Goal: Obtain resource: Obtain resource

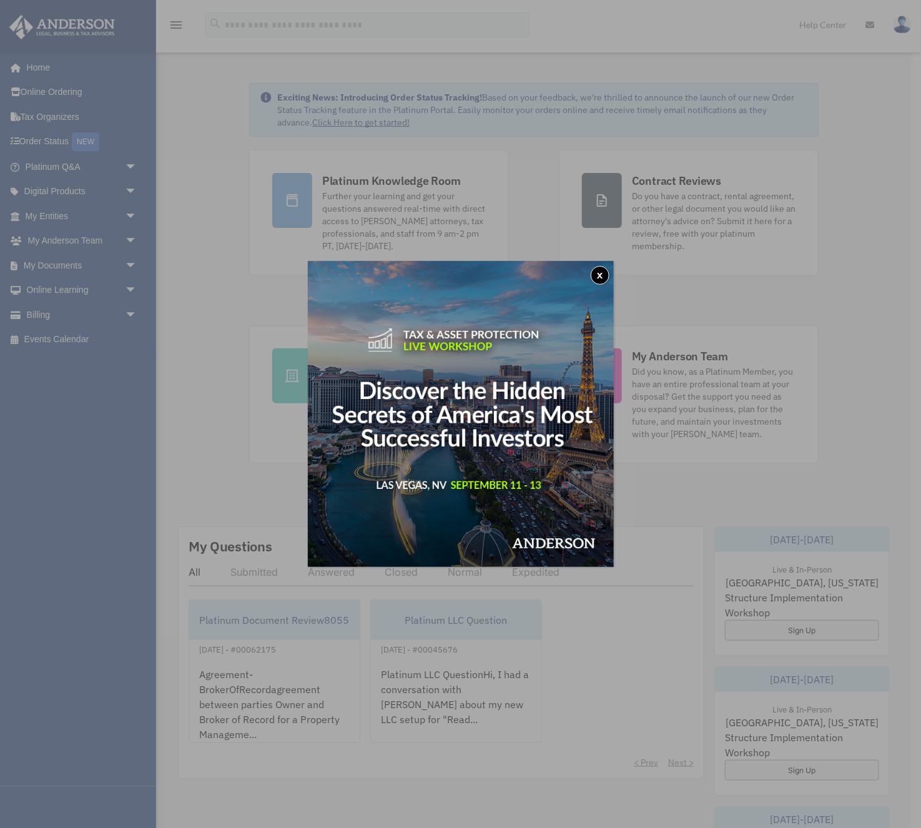
click at [598, 272] on button "x" at bounding box center [600, 275] width 19 height 19
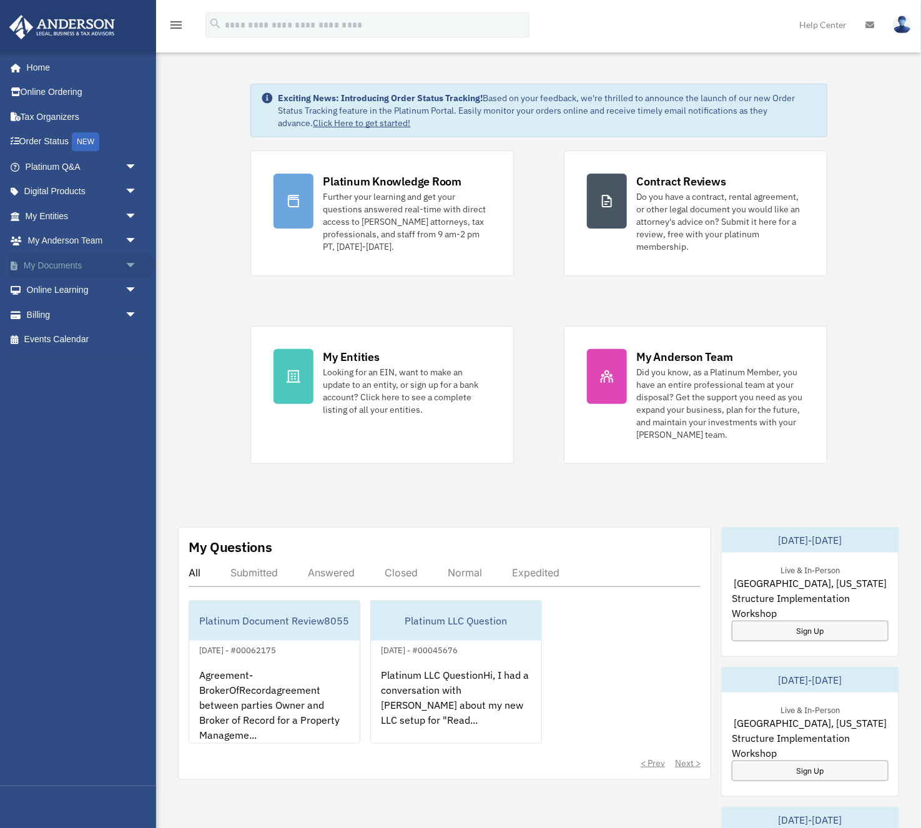
click at [69, 273] on link "My Documents arrow_drop_down" at bounding box center [82, 265] width 147 height 25
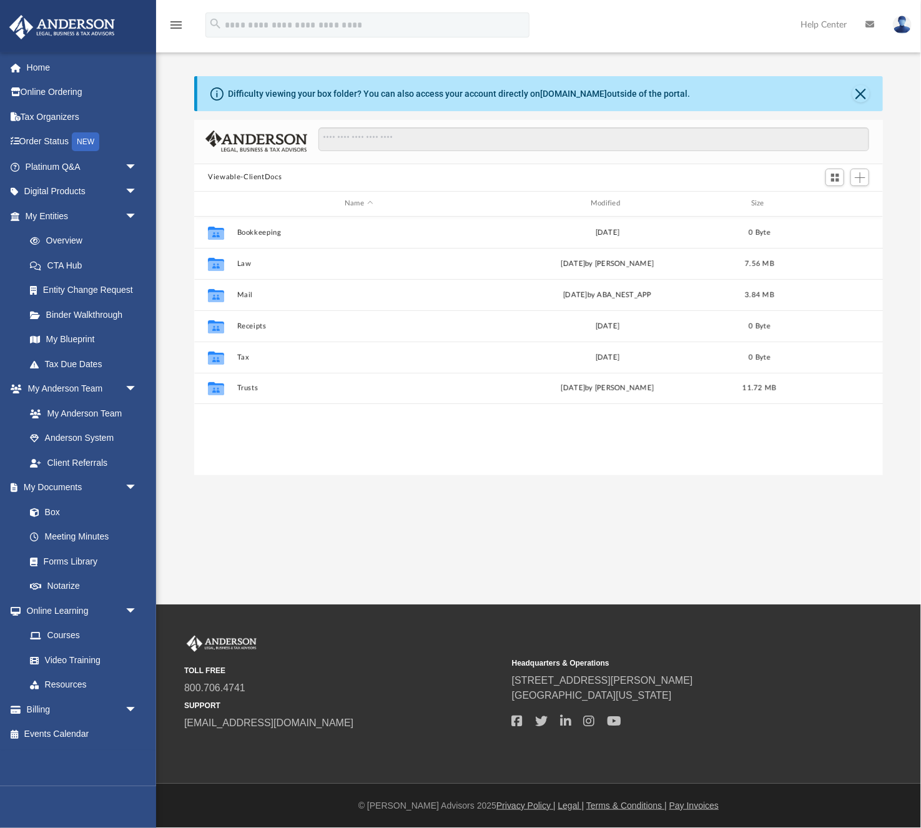
scroll to position [283, 689]
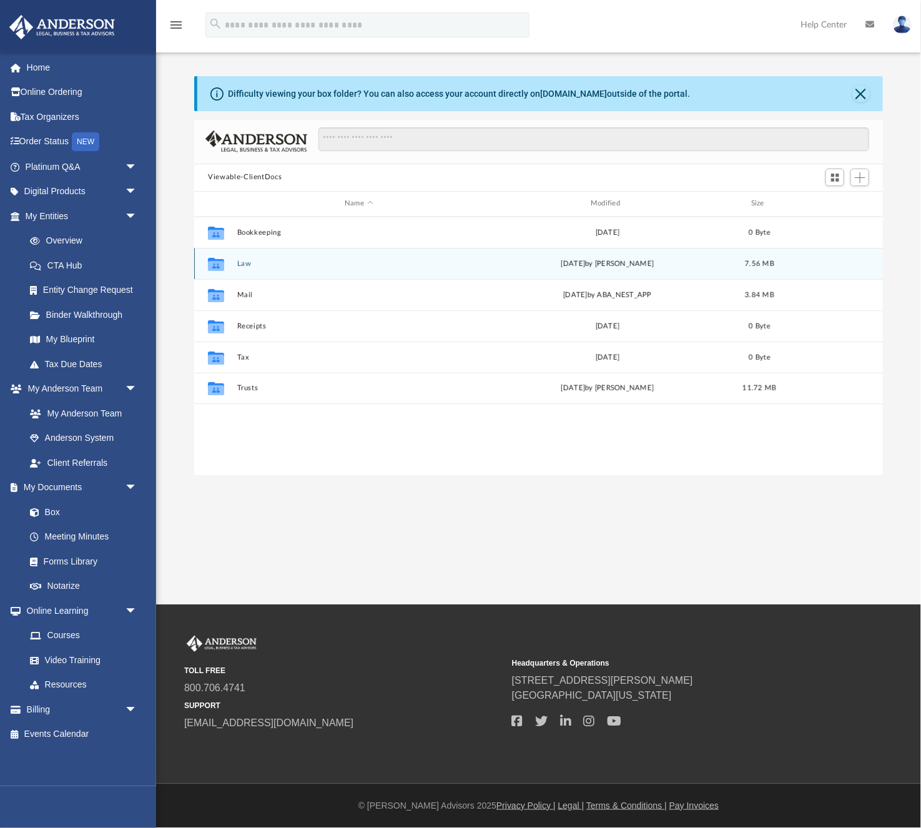
click at [245, 262] on button "Law" at bounding box center [359, 263] width 244 height 8
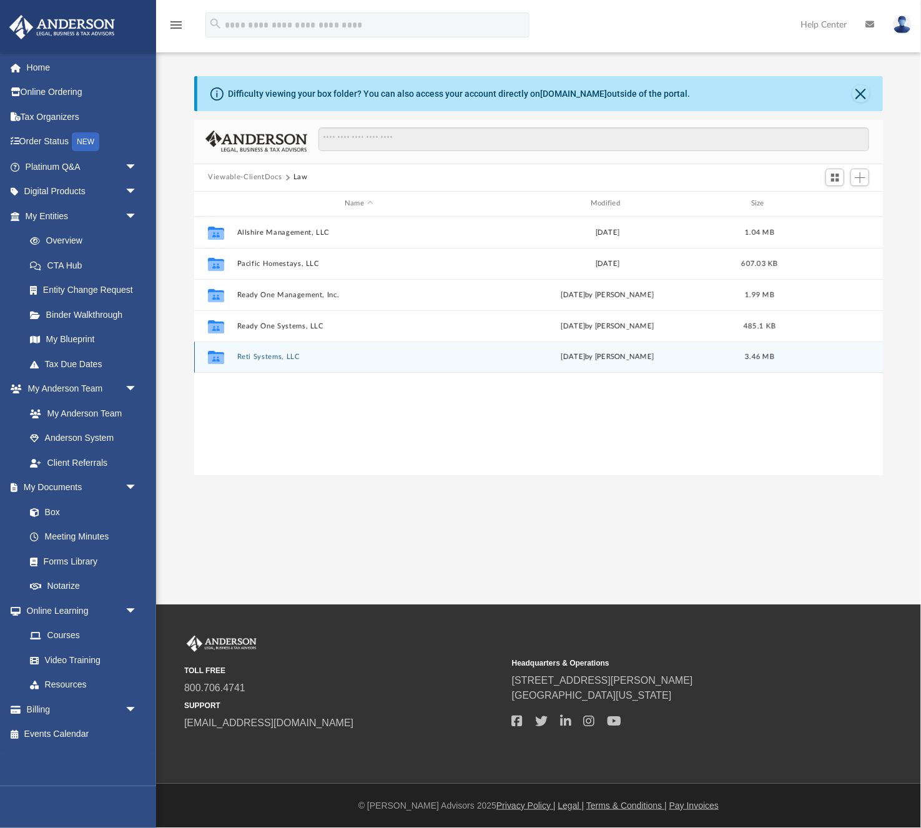
click at [261, 357] on button "Reti Systems, LLC" at bounding box center [359, 357] width 244 height 8
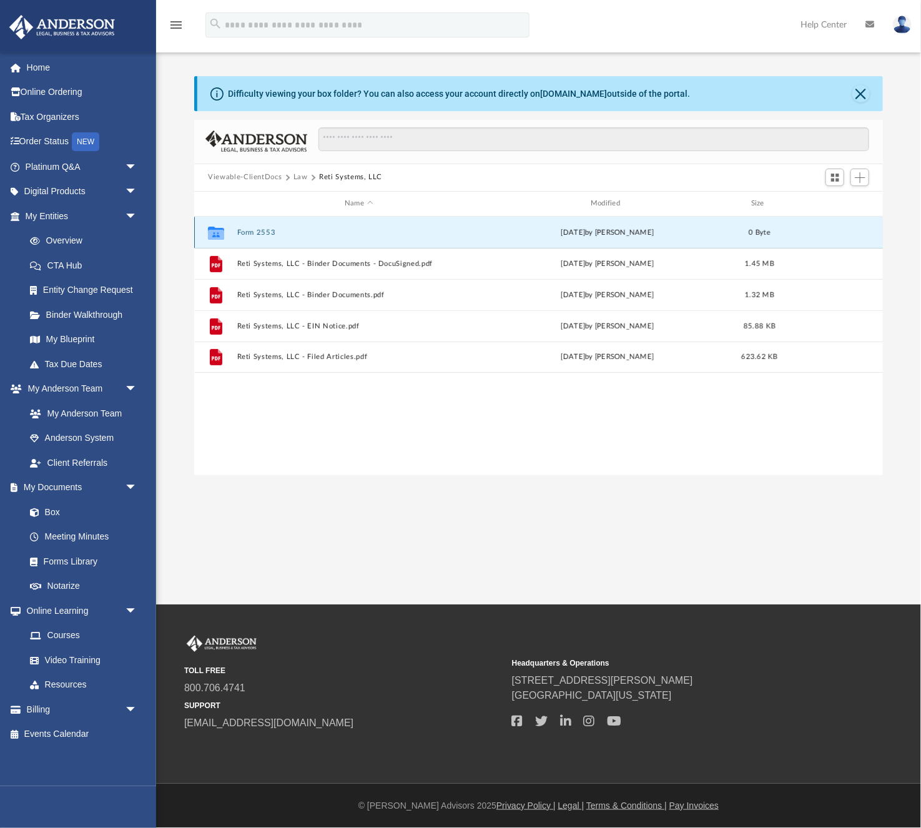
click at [259, 235] on button "Form 2553" at bounding box center [359, 232] width 244 height 8
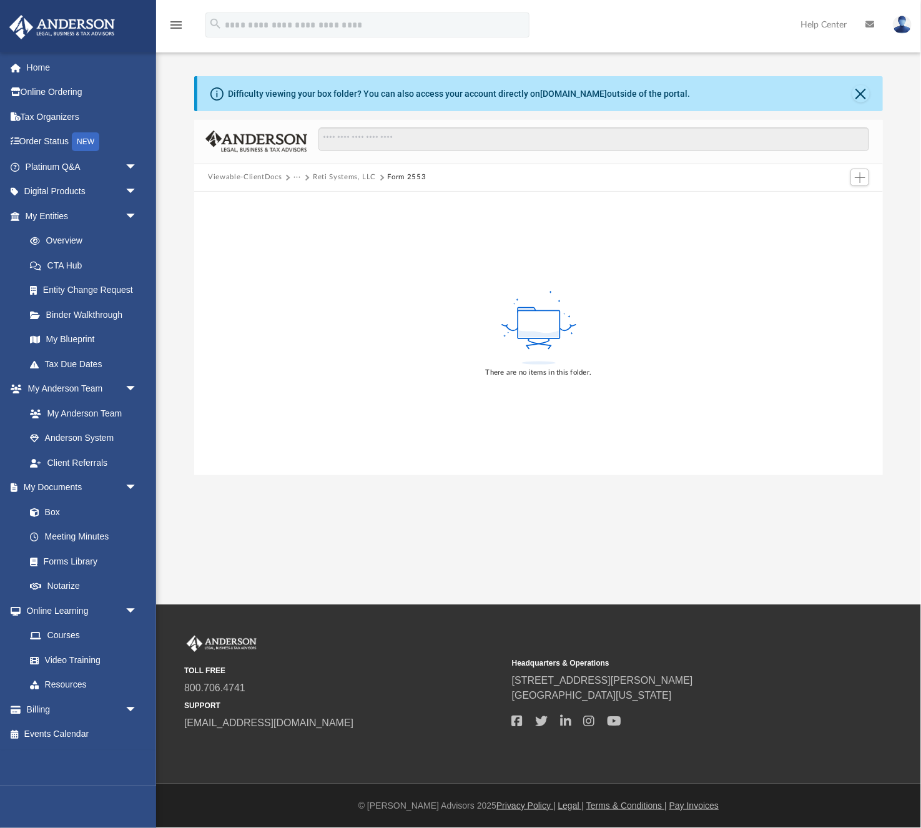
click at [340, 179] on button "Reti Systems, LLC" at bounding box center [344, 177] width 63 height 11
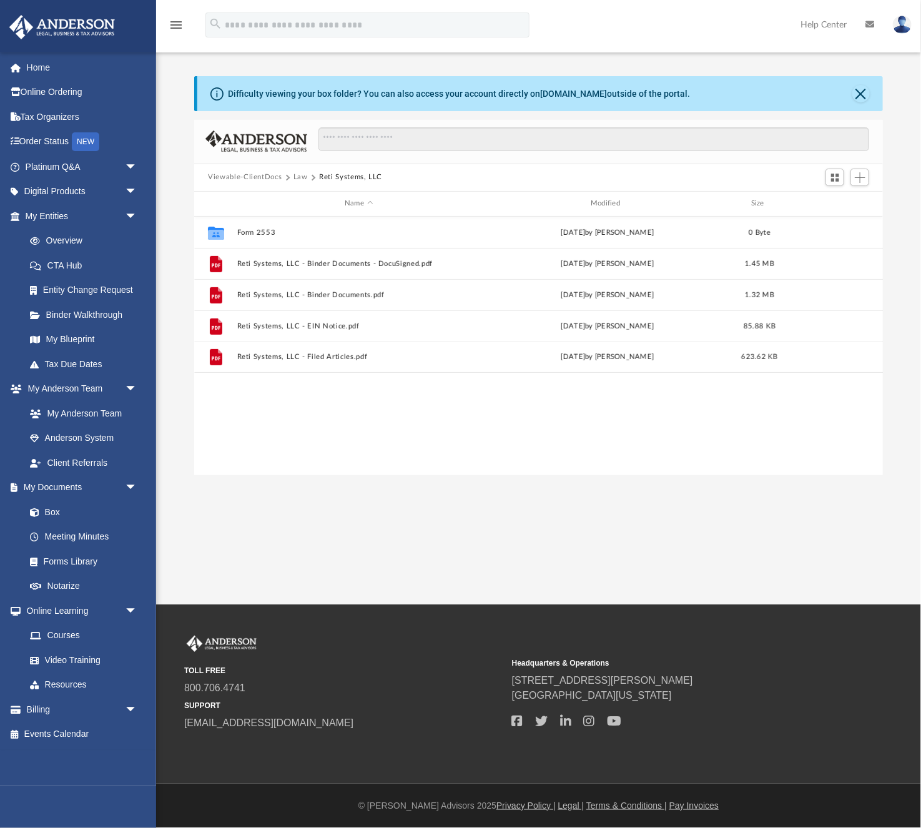
click at [299, 178] on button "Law" at bounding box center [300, 177] width 14 height 11
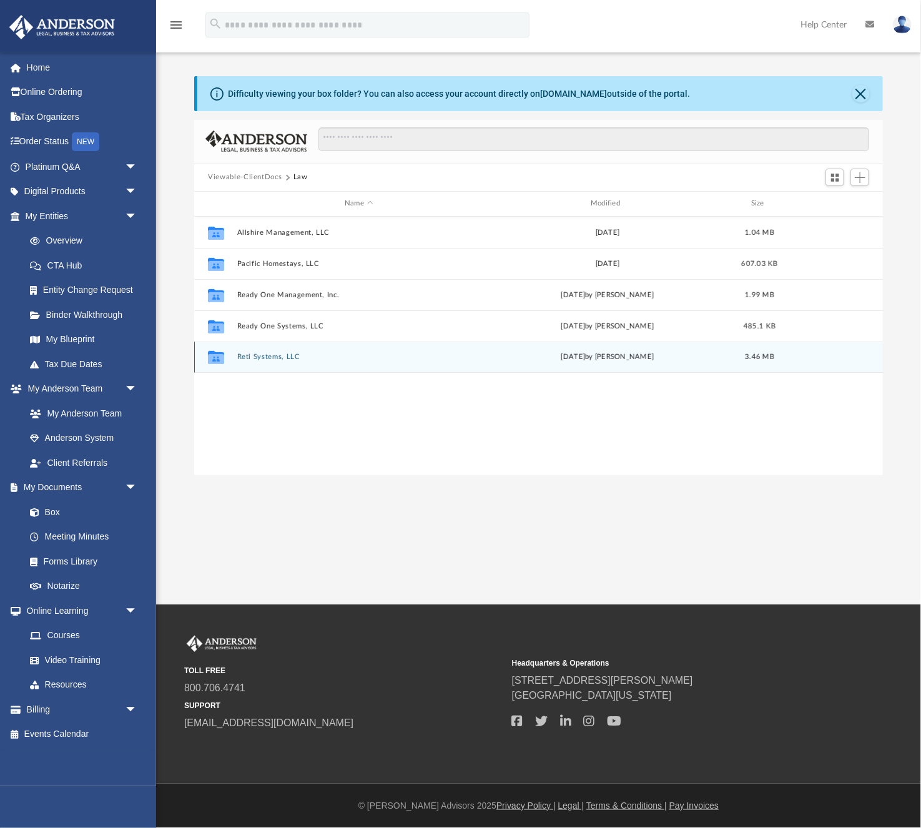
click at [256, 359] on button "Reti Systems, LLC" at bounding box center [359, 357] width 244 height 8
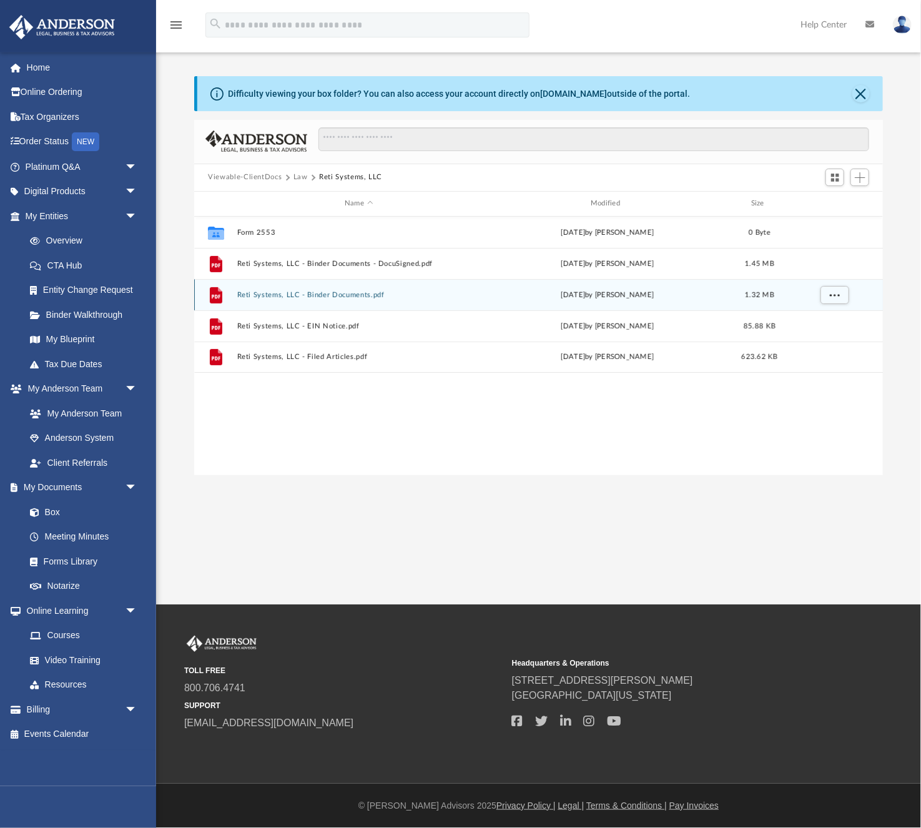
click at [275, 293] on button "Reti Systems, LLC - Binder Documents.pdf" at bounding box center [359, 294] width 244 height 8
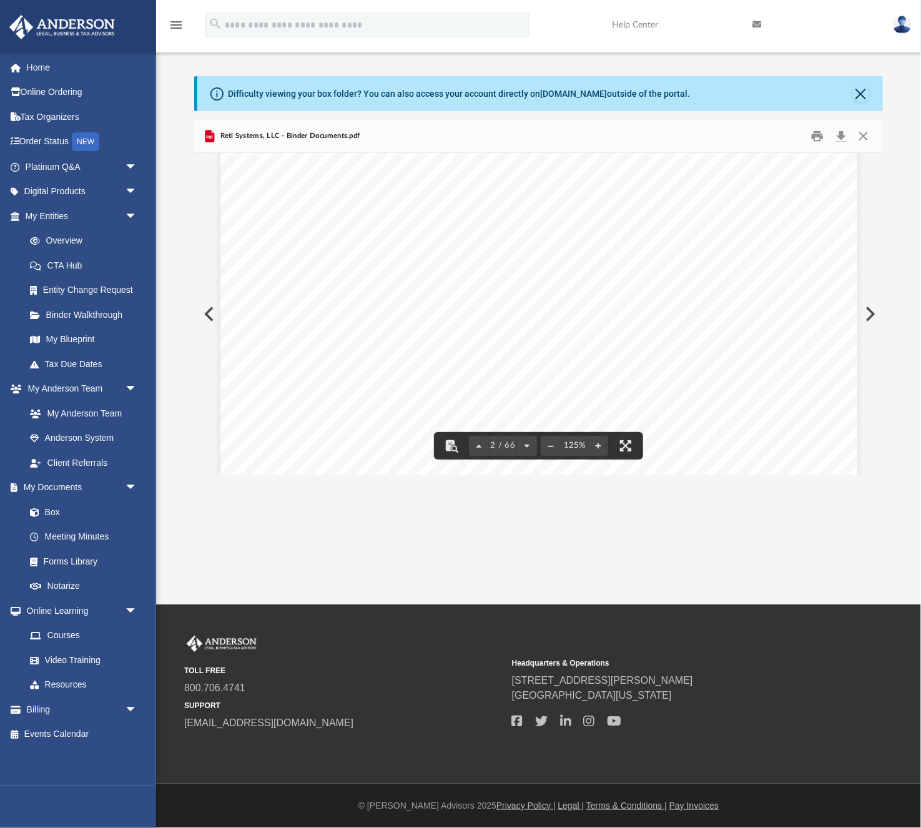
scroll to position [895, 0]
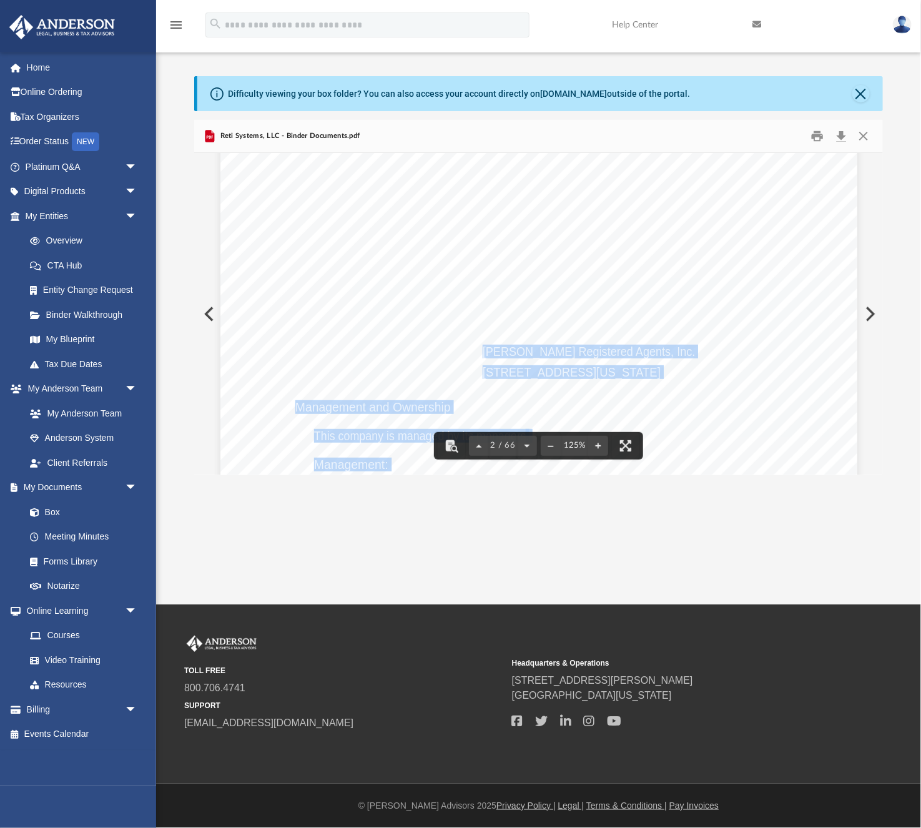
drag, startPoint x: 485, startPoint y: 352, endPoint x: 724, endPoint y: 360, distance: 239.9
click at [724, 360] on div "Overview of Reti Systems, LLC Entity Formation Information State of Organizatio…" at bounding box center [538, 522] width 637 height 824
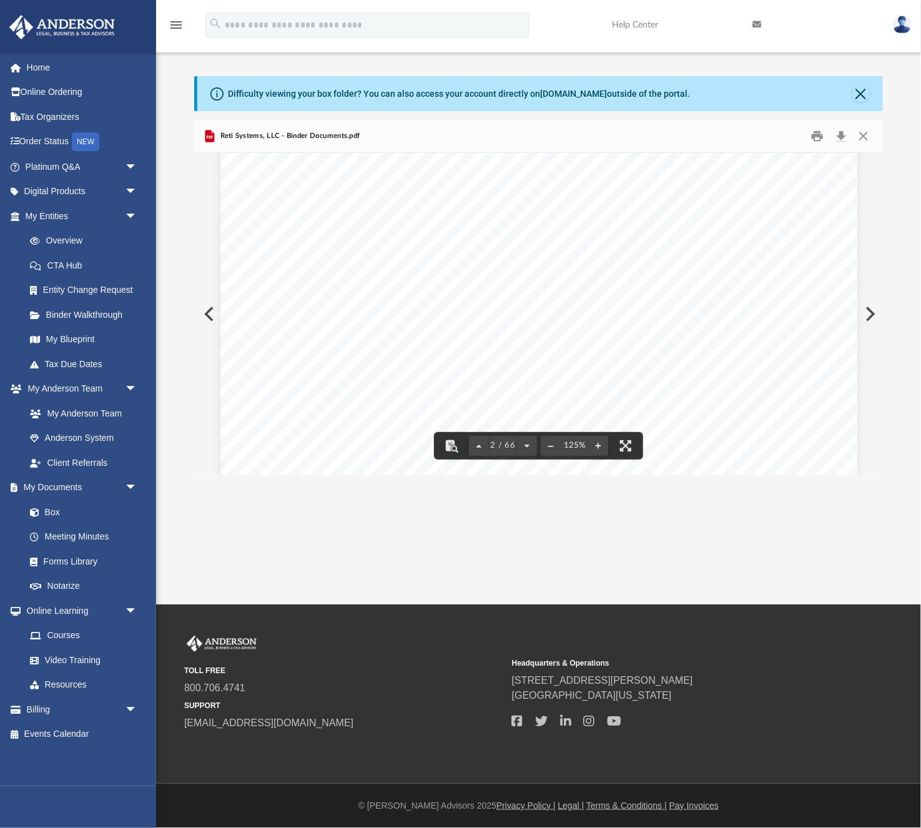
click at [599, 327] on span "138 Sailview Dr, Forest, VA 24551" at bounding box center [541, 331] width 116 height 12
drag, startPoint x: 485, startPoint y: 350, endPoint x: 757, endPoint y: 370, distance: 273.6
click at [757, 370] on div "Overview of Reti Systems, LLC Entity Formation Information State of Organizatio…" at bounding box center [538, 522] width 637 height 824
click at [531, 327] on span "138 Sailview Dr, Forest, VA 24551" at bounding box center [541, 331] width 116 height 12
click at [866, 96] on button "Close" at bounding box center [860, 93] width 17 height 17
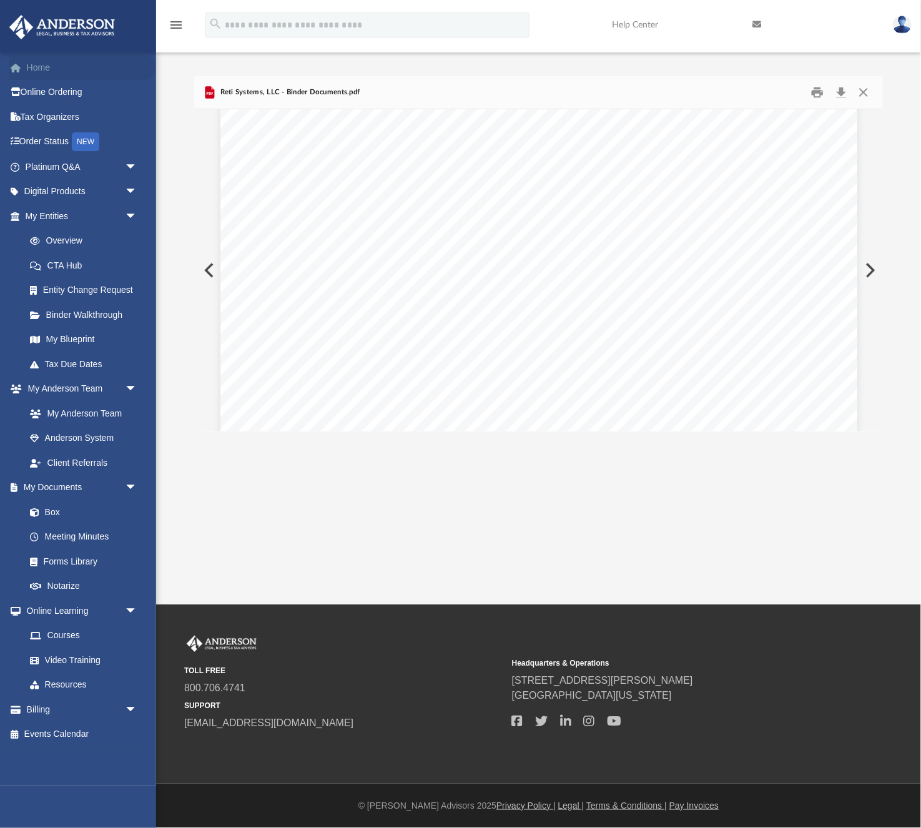
click at [44, 70] on link "Home" at bounding box center [82, 67] width 147 height 25
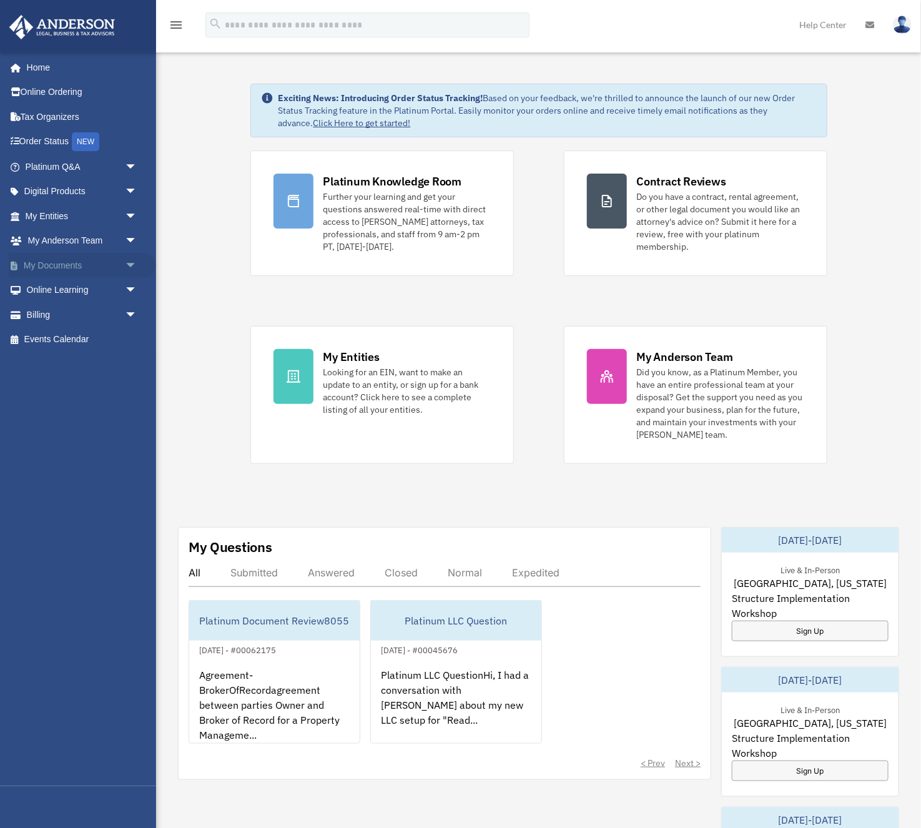
click at [90, 273] on link "My Documents arrow_drop_down" at bounding box center [82, 265] width 147 height 25
click at [125, 268] on span "arrow_drop_down" at bounding box center [137, 266] width 25 height 26
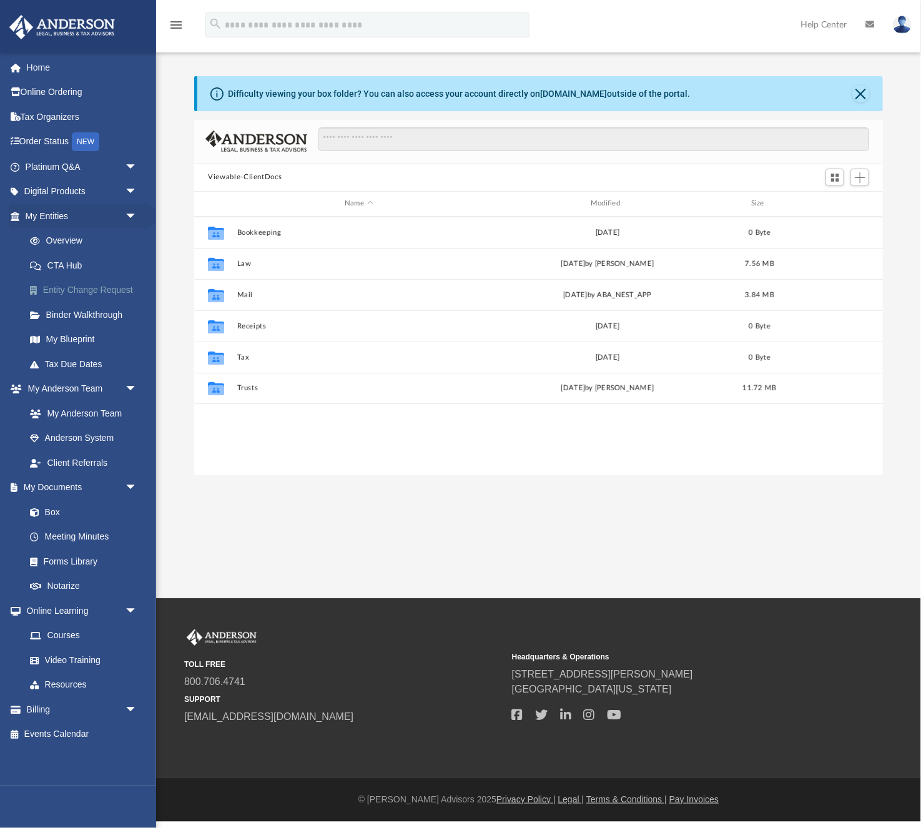
scroll to position [283, 689]
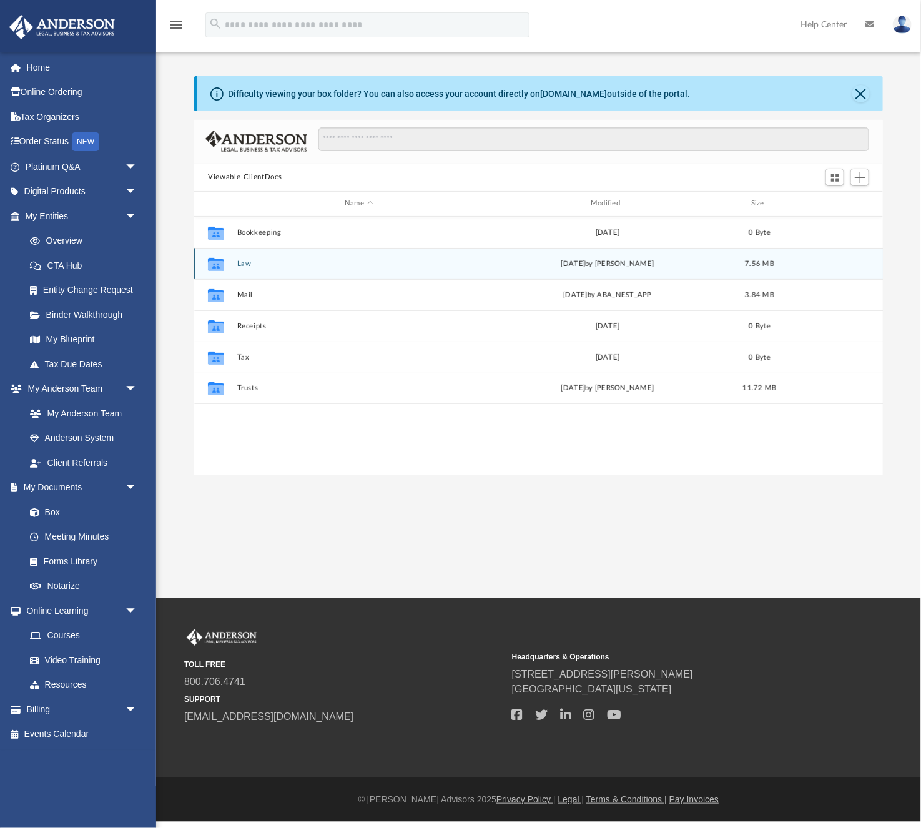
click at [247, 265] on button "Law" at bounding box center [359, 263] width 244 height 8
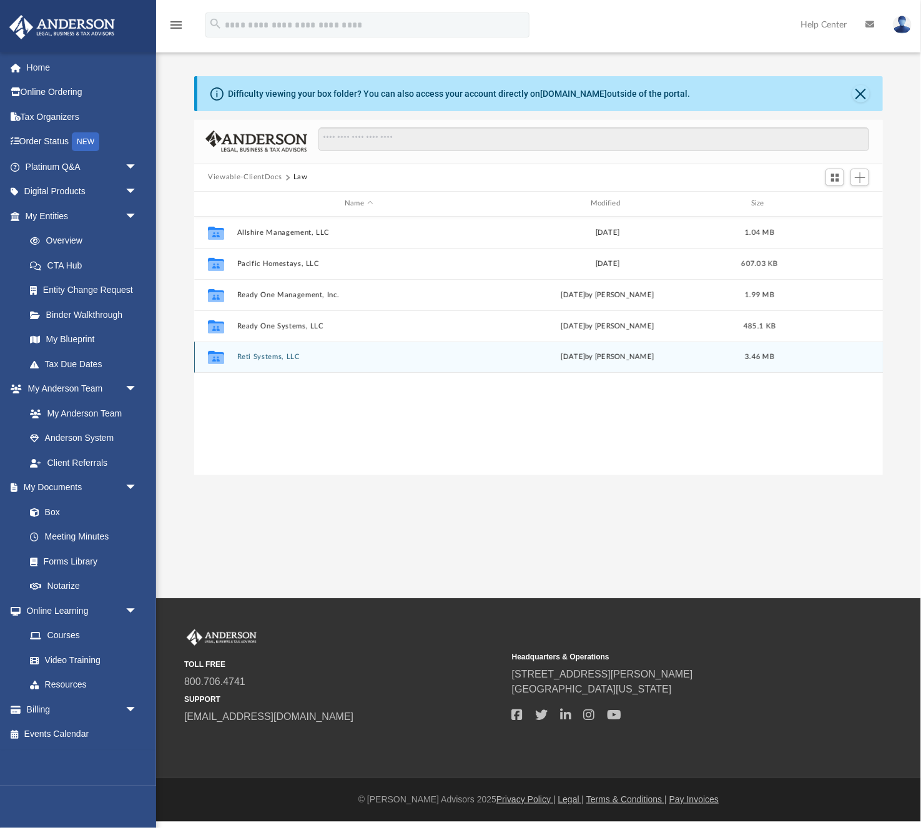
click at [276, 362] on div "Collaborated Folder Reti Systems, LLC Wed Jul 30 2025 by Alfredo Cicena 3.46 MB" at bounding box center [538, 357] width 689 height 31
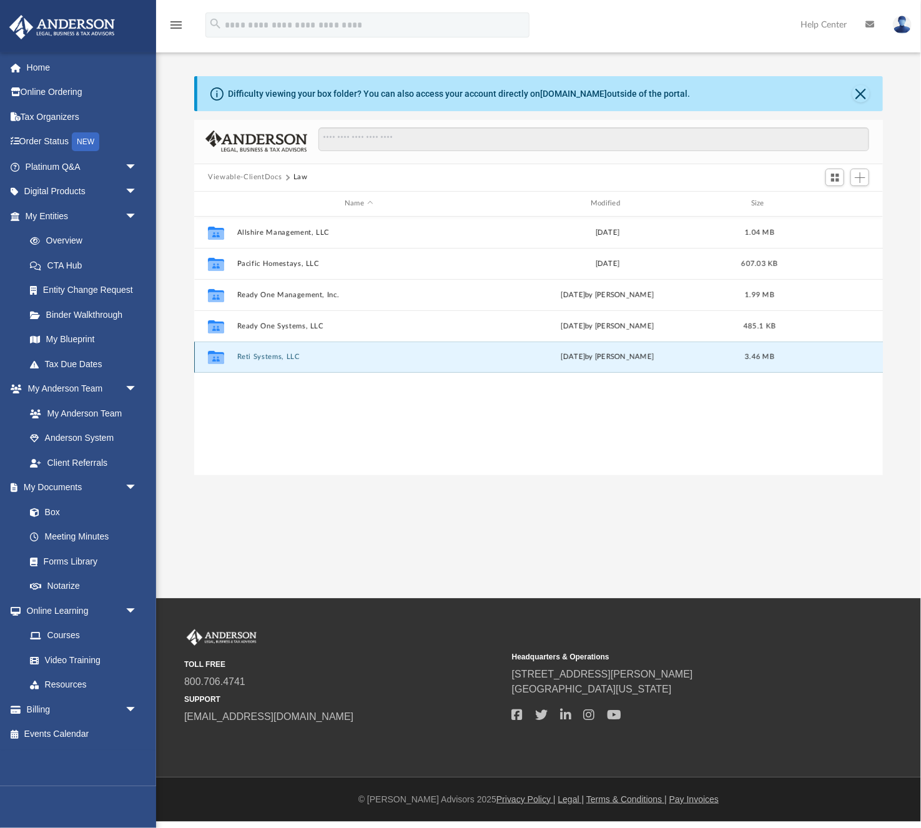
click at [269, 356] on button "Reti Systems, LLC" at bounding box center [359, 357] width 244 height 8
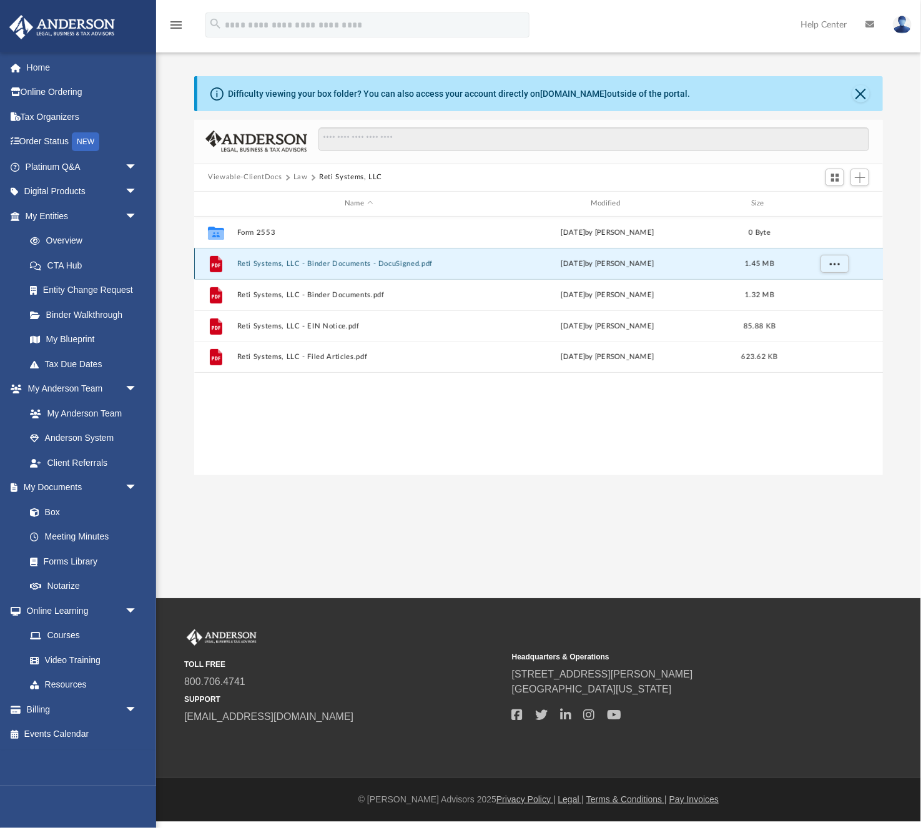
click at [321, 265] on button "Reti Systems, LLC - Binder Documents - DocuSigned.pdf" at bounding box center [359, 263] width 244 height 8
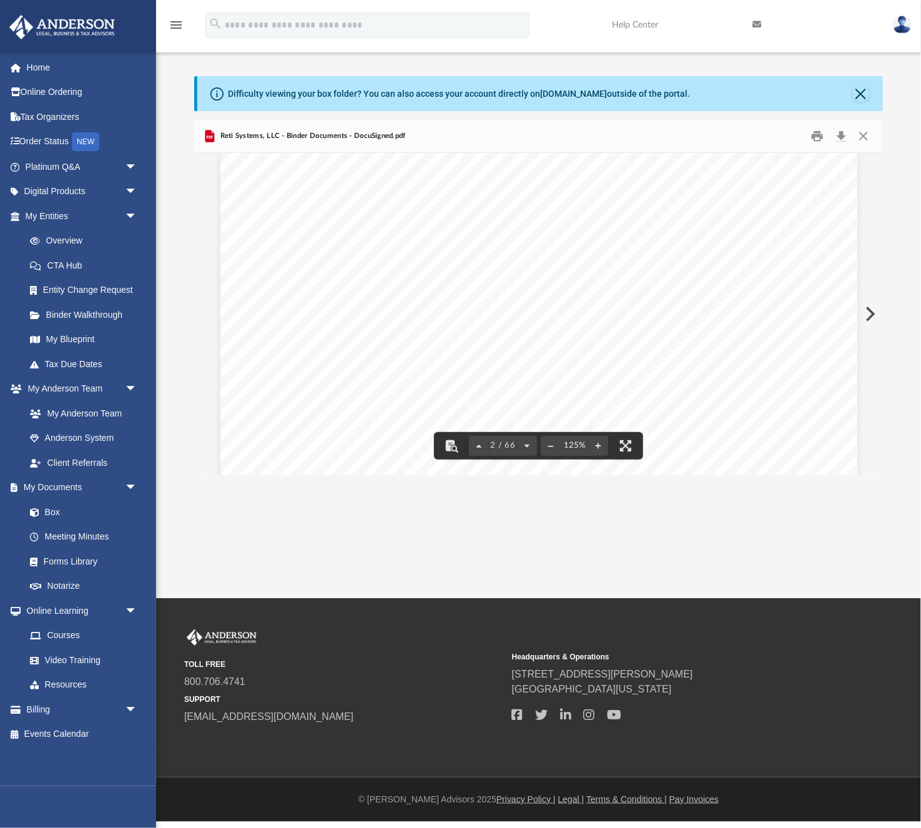
scroll to position [953, 0]
click at [493, 299] on span "Anderson Registered Agents, Inc." at bounding box center [589, 294] width 213 height 12
click at [496, 292] on span "Anderson Registered Agents, Inc." at bounding box center [589, 294] width 213 height 12
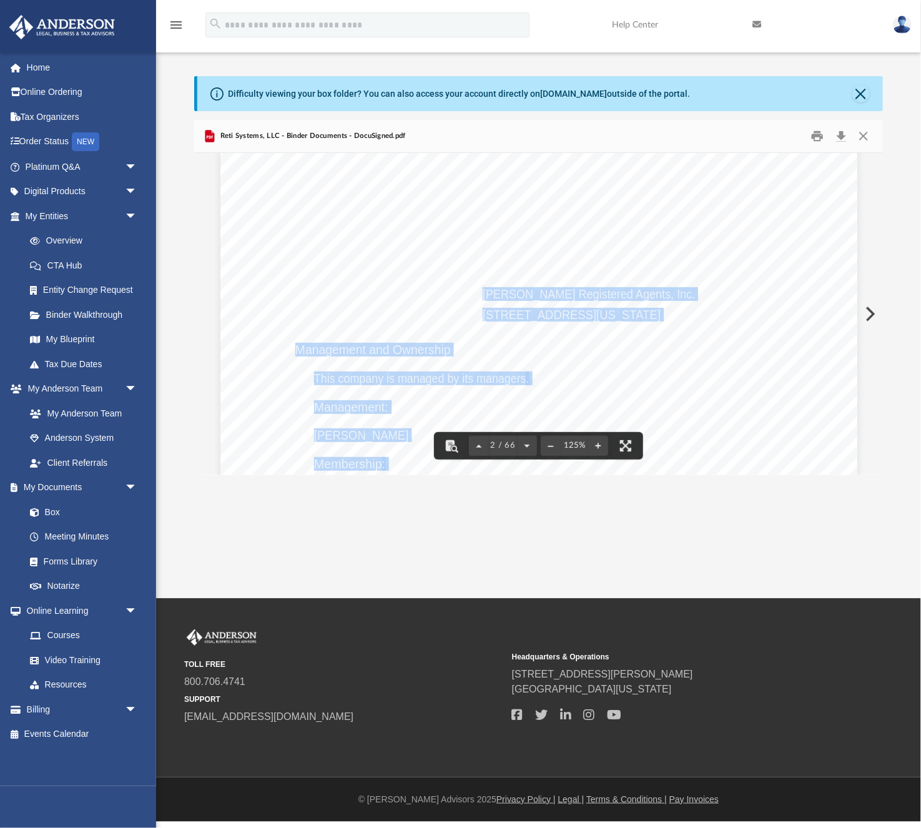
drag, startPoint x: 496, startPoint y: 292, endPoint x: 721, endPoint y: 305, distance: 225.2
click at [721, 305] on div "Overview of Reti Systems, LLC Entity Formation Information State of Organizatio…" at bounding box center [538, 464] width 637 height 824
click at [387, 302] on div "Overview of Reti Systems, LLC Entity Formation Information State of Organizatio…" at bounding box center [538, 464] width 637 height 824
click at [48, 62] on link "Home" at bounding box center [82, 67] width 147 height 25
